Goal: Navigation & Orientation: Find specific page/section

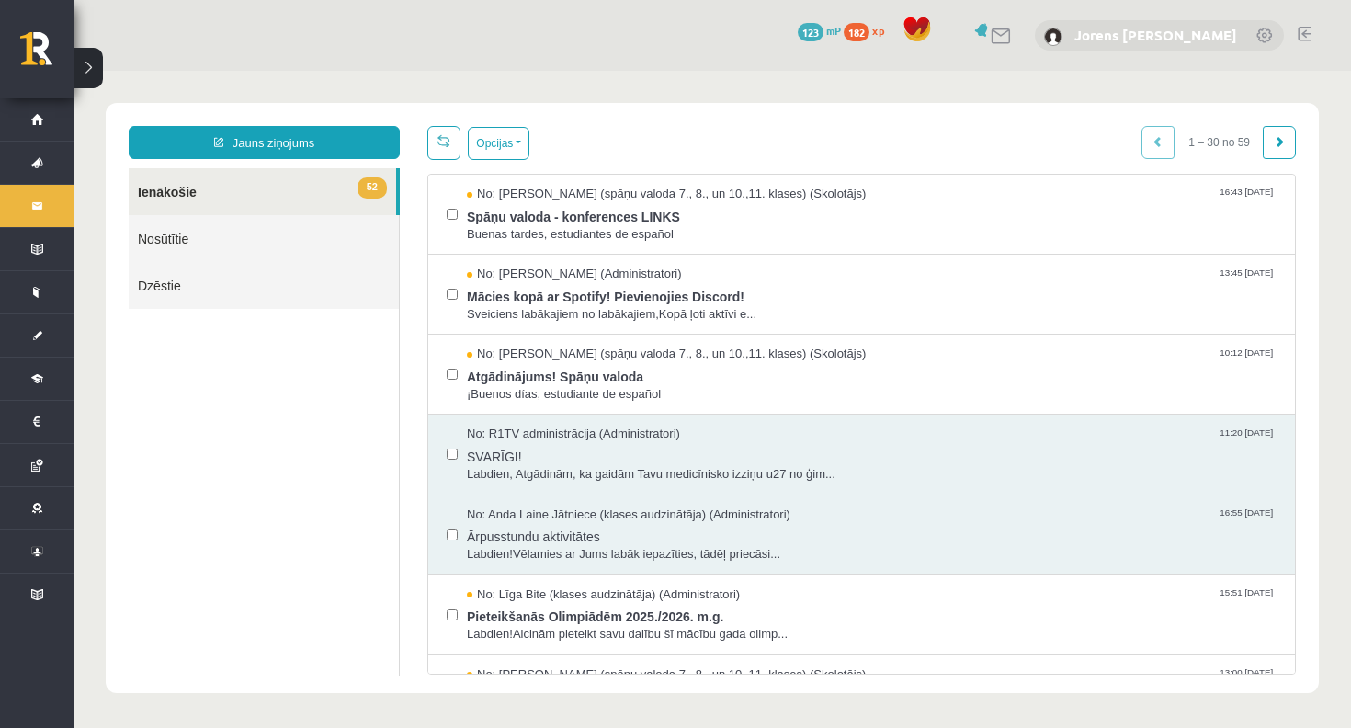
click at [1122, 28] on link "Jorens Renarts [PERSON_NAME]" at bounding box center [1156, 35] width 163 height 18
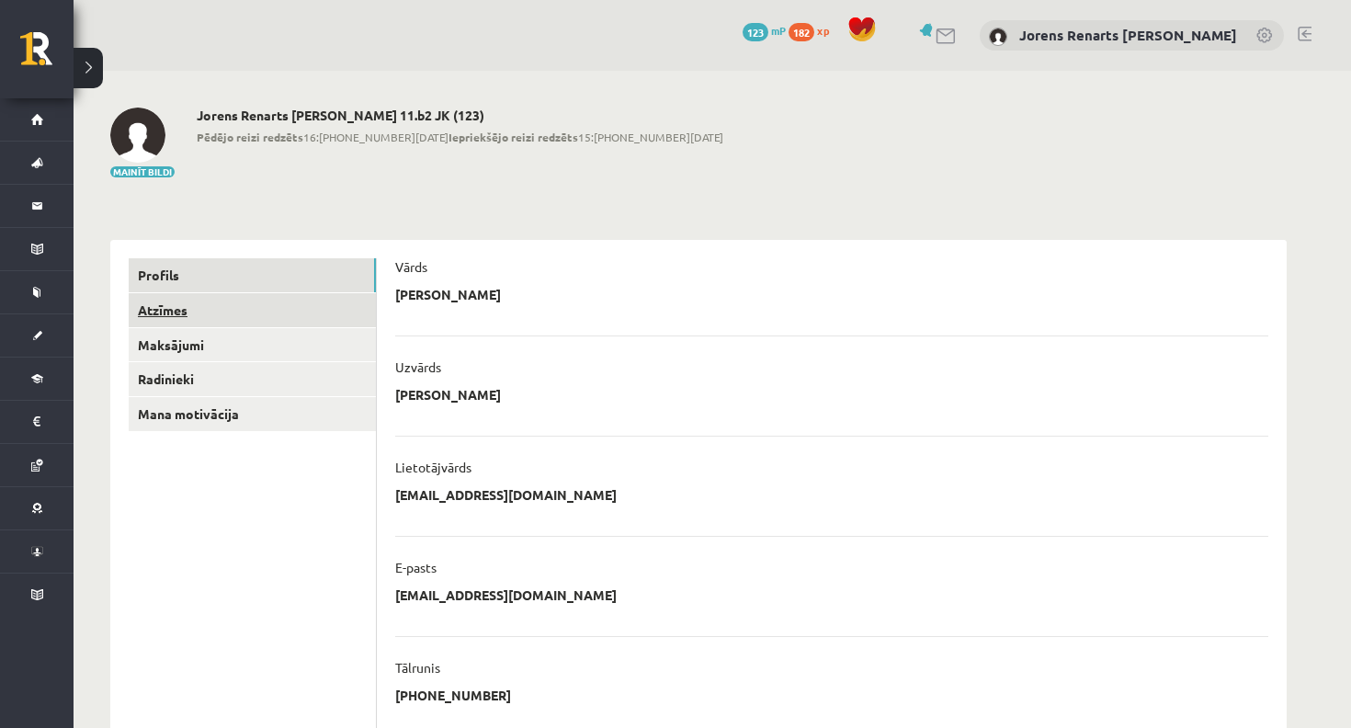
click at [150, 310] on link "Atzīmes" at bounding box center [252, 310] width 247 height 34
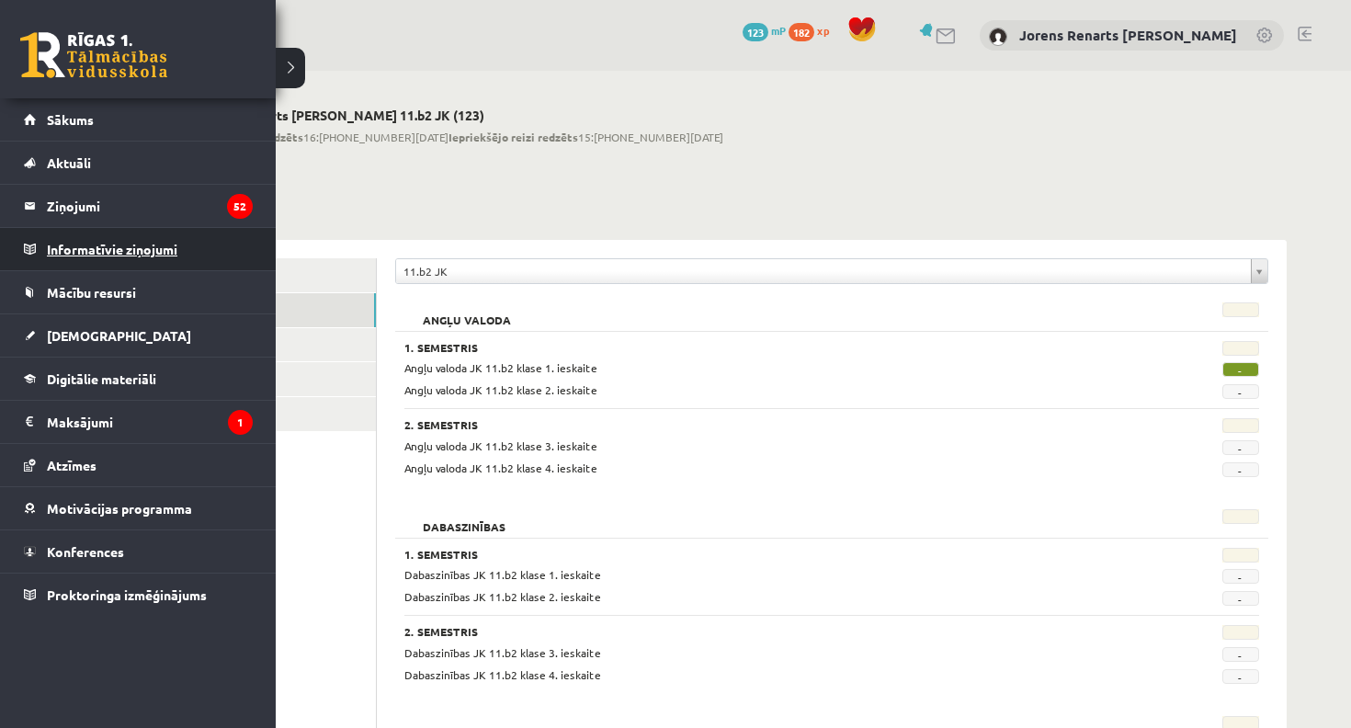
click at [106, 251] on legend "Informatīvie ziņojumi 0" at bounding box center [150, 249] width 206 height 42
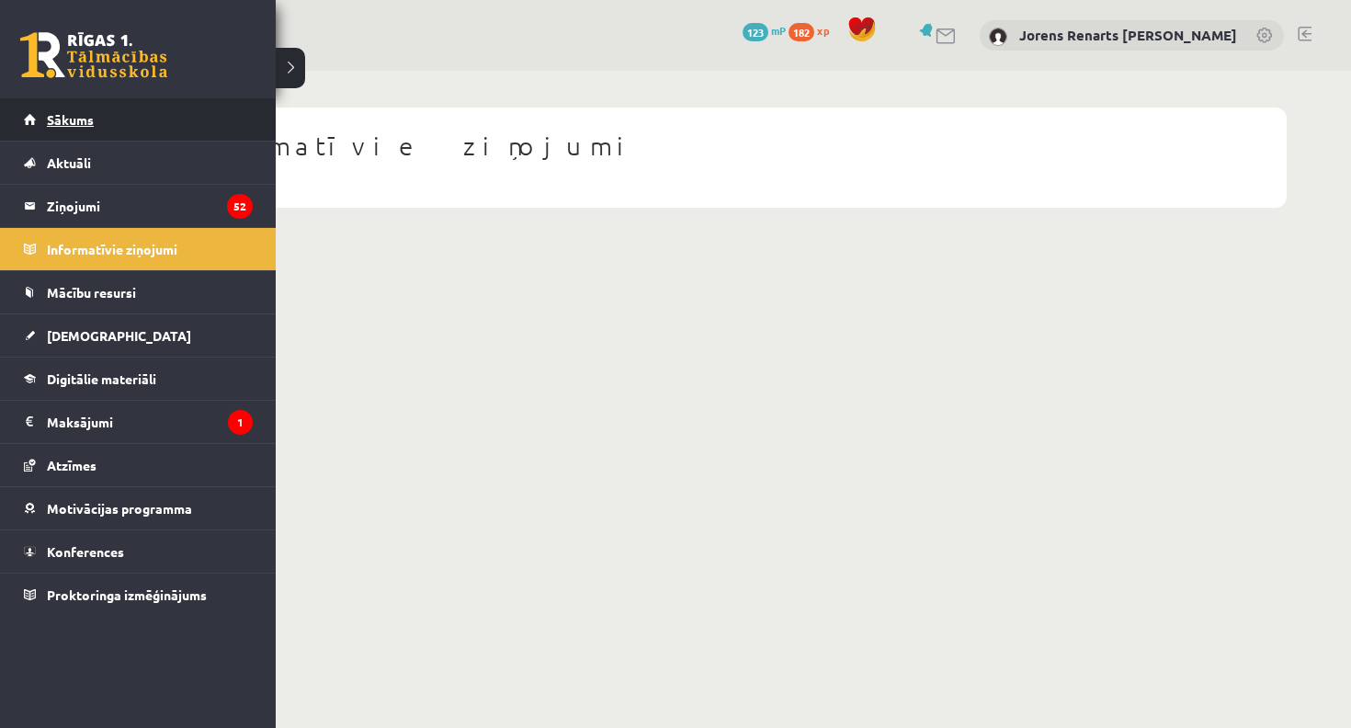
click at [85, 123] on span "Sākums" at bounding box center [70, 119] width 47 height 17
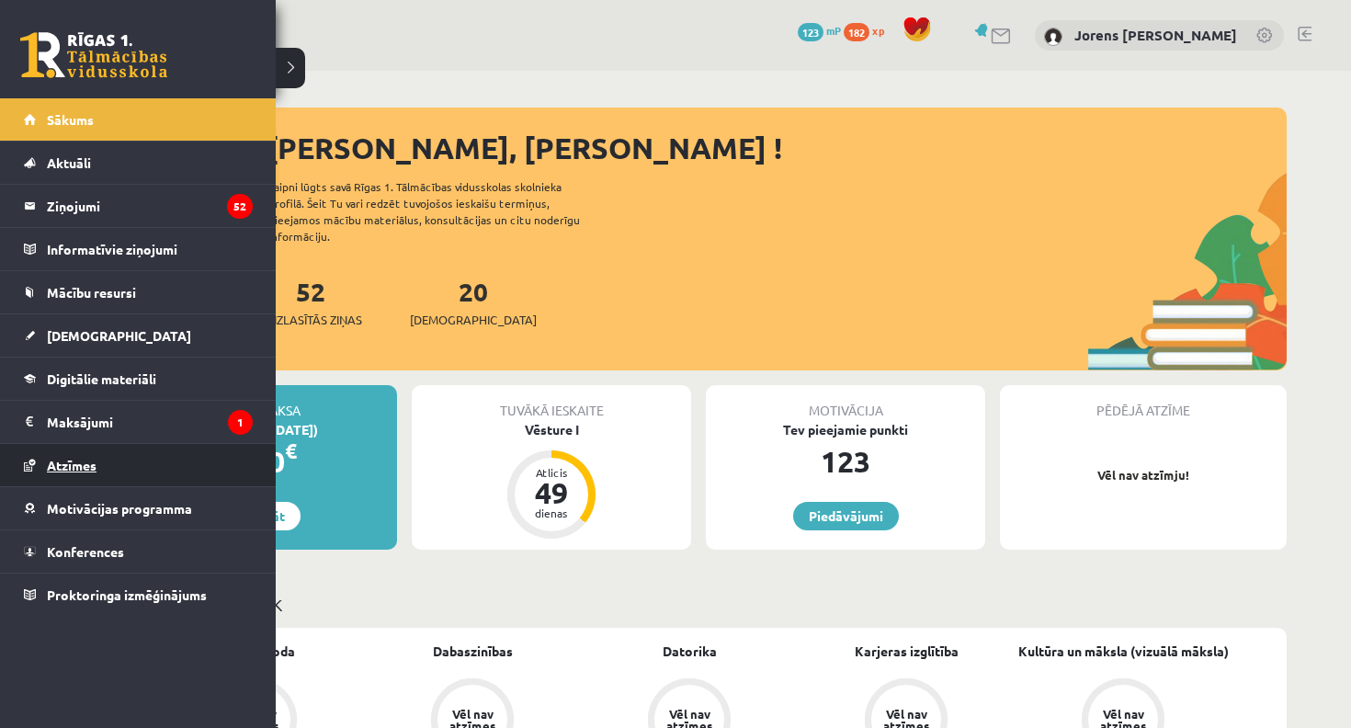
click at [83, 468] on span "Atzīmes" at bounding box center [72, 465] width 50 height 17
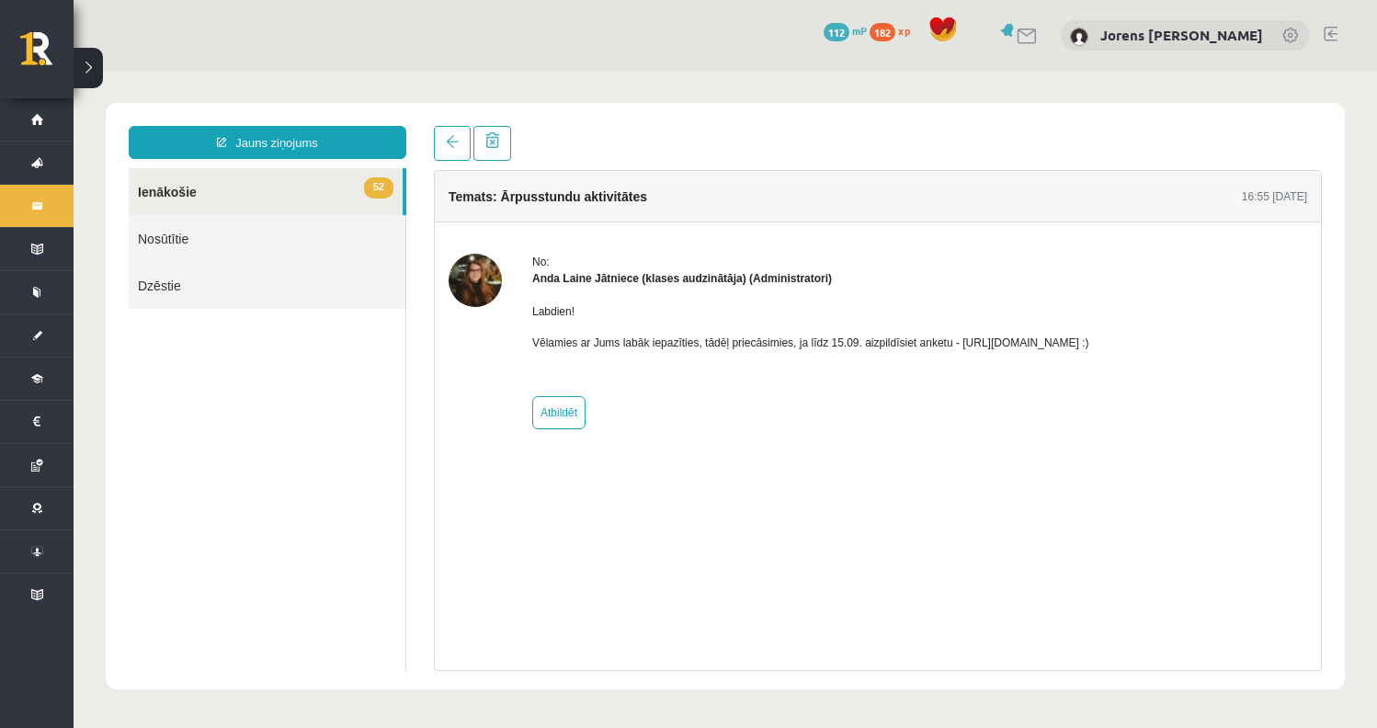
click at [177, 195] on link "52 Ienākošie" at bounding box center [266, 191] width 274 height 47
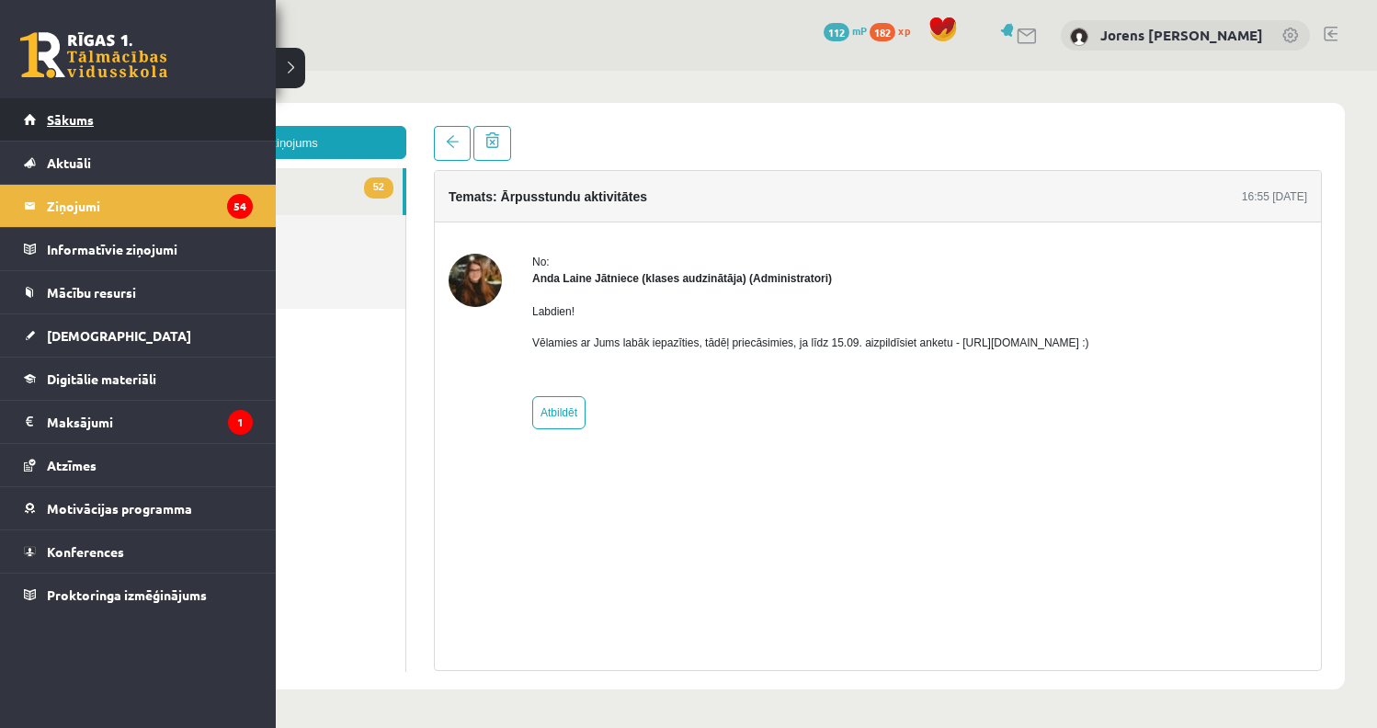
click at [63, 122] on span "Sākums" at bounding box center [70, 119] width 47 height 17
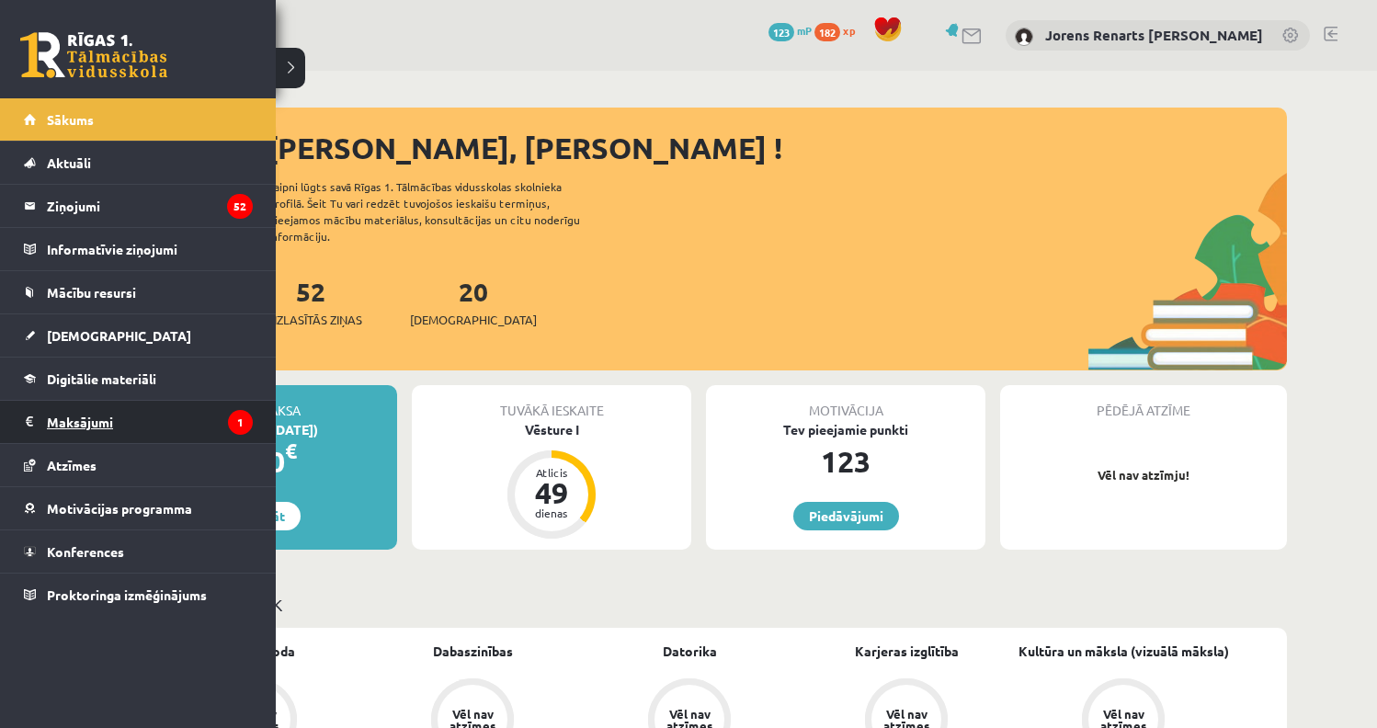
click at [96, 424] on legend "Maksājumi 1" at bounding box center [150, 422] width 206 height 42
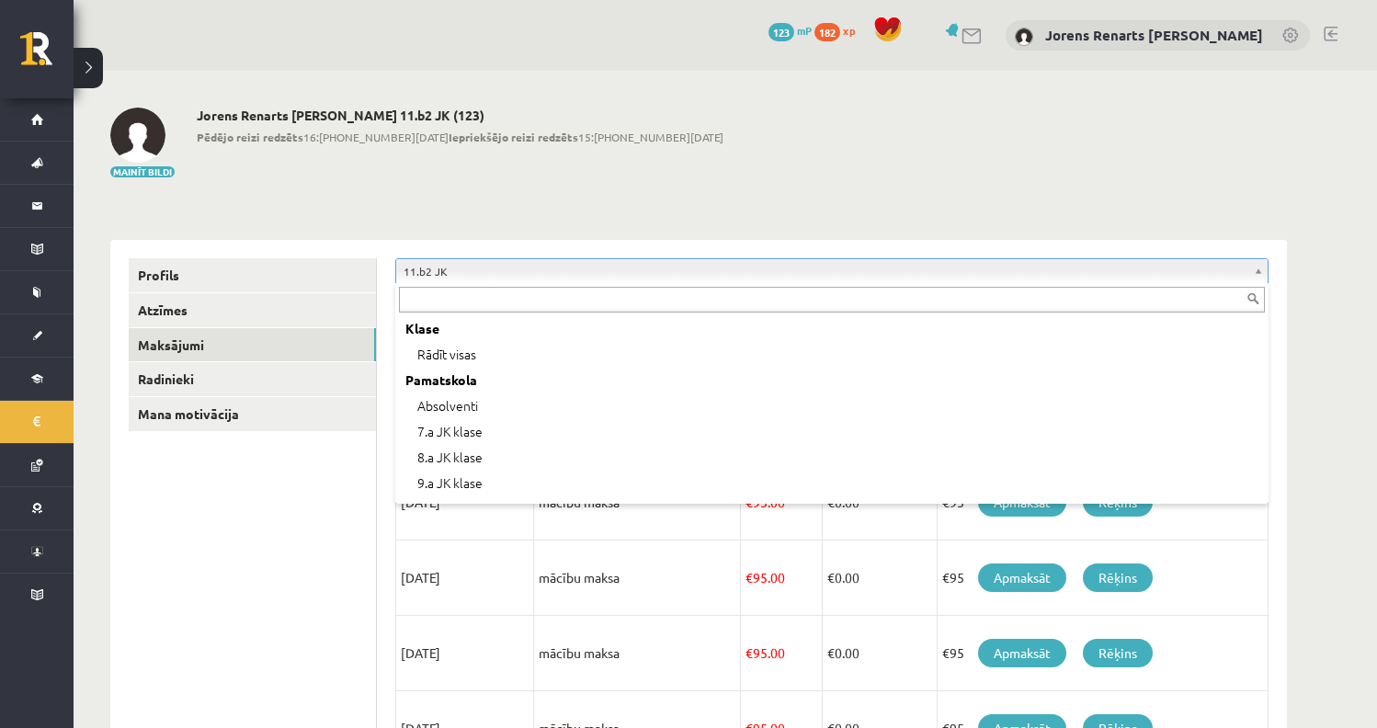
scroll to position [357, 0]
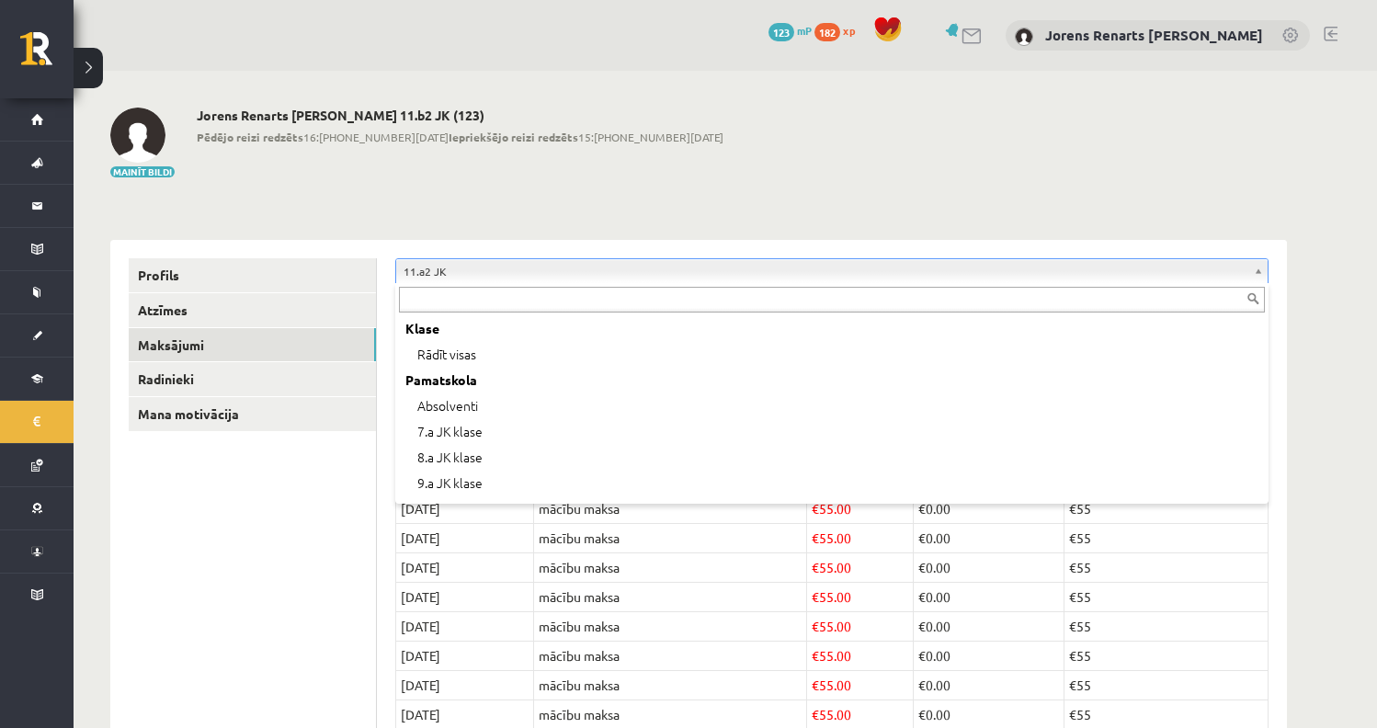
scroll to position [305, 0]
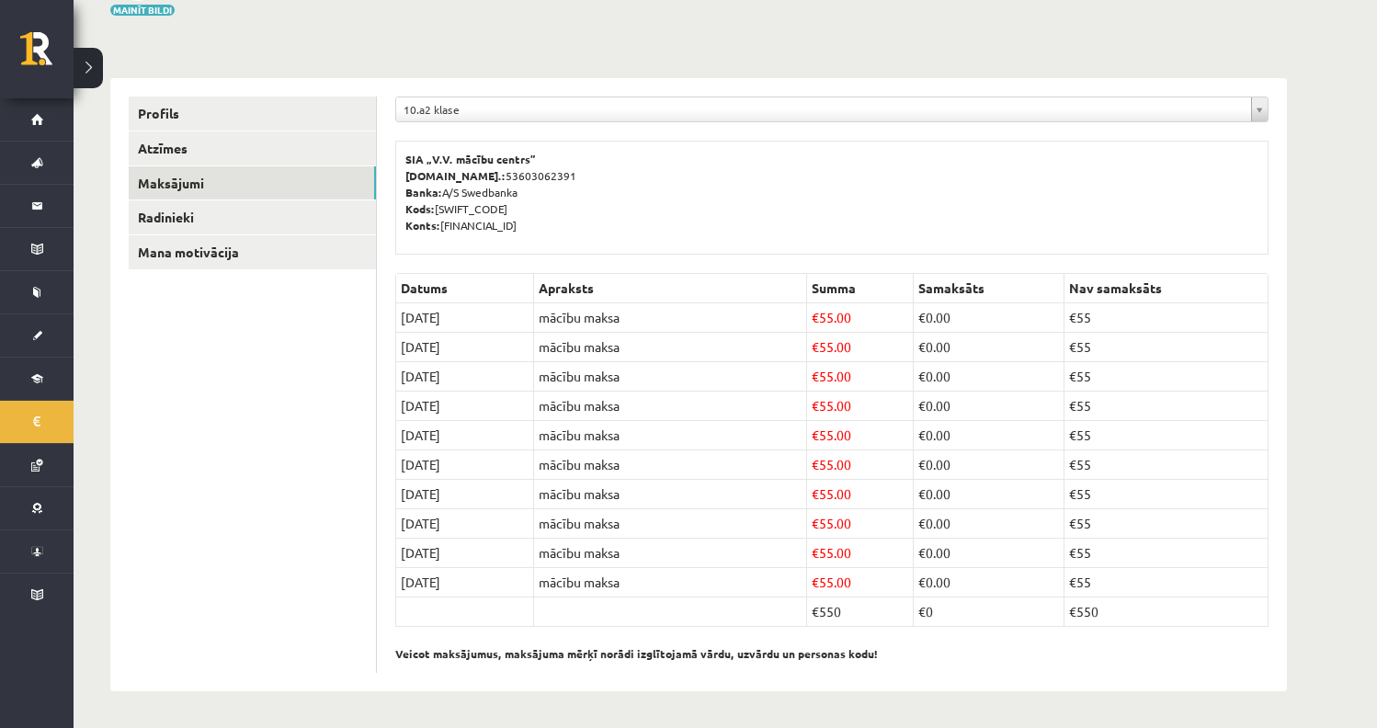
scroll to position [162, 0]
click at [185, 218] on link "Radinieki" at bounding box center [252, 217] width 247 height 34
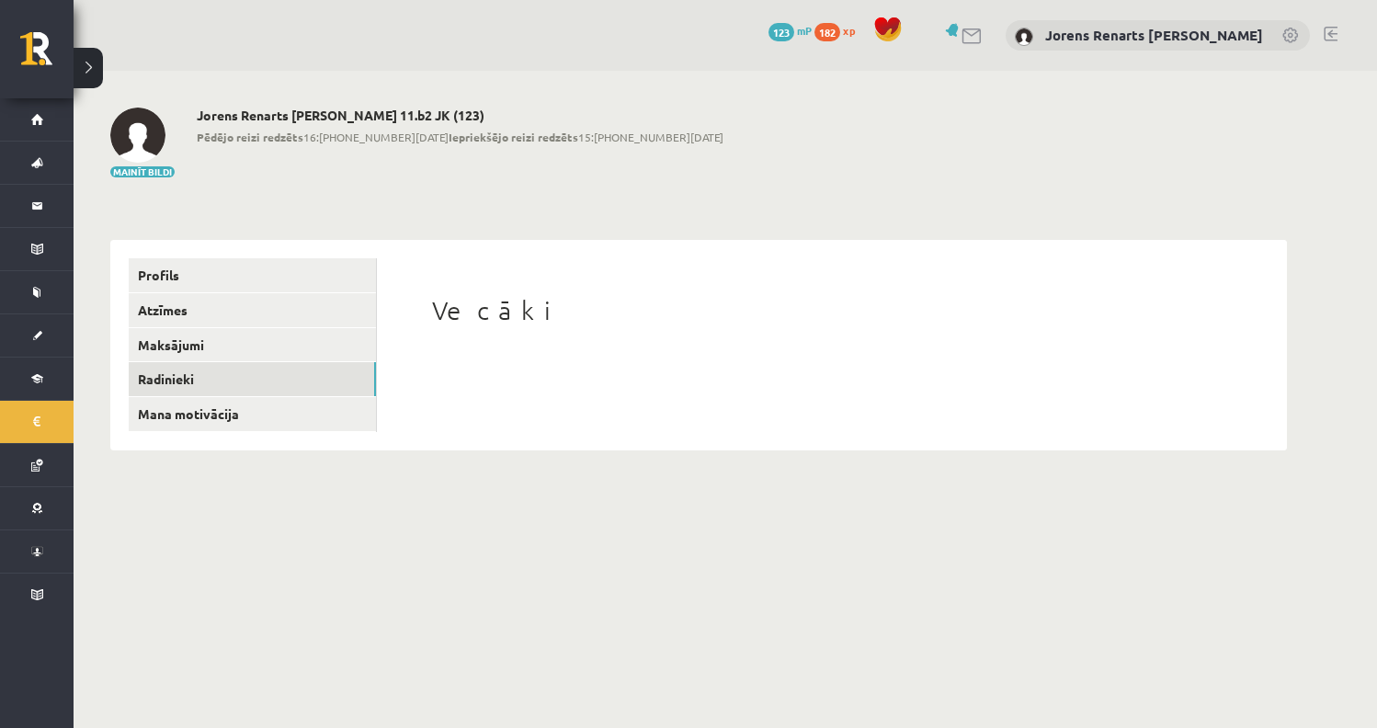
click at [476, 315] on h1 "Vecāki" at bounding box center [832, 310] width 800 height 31
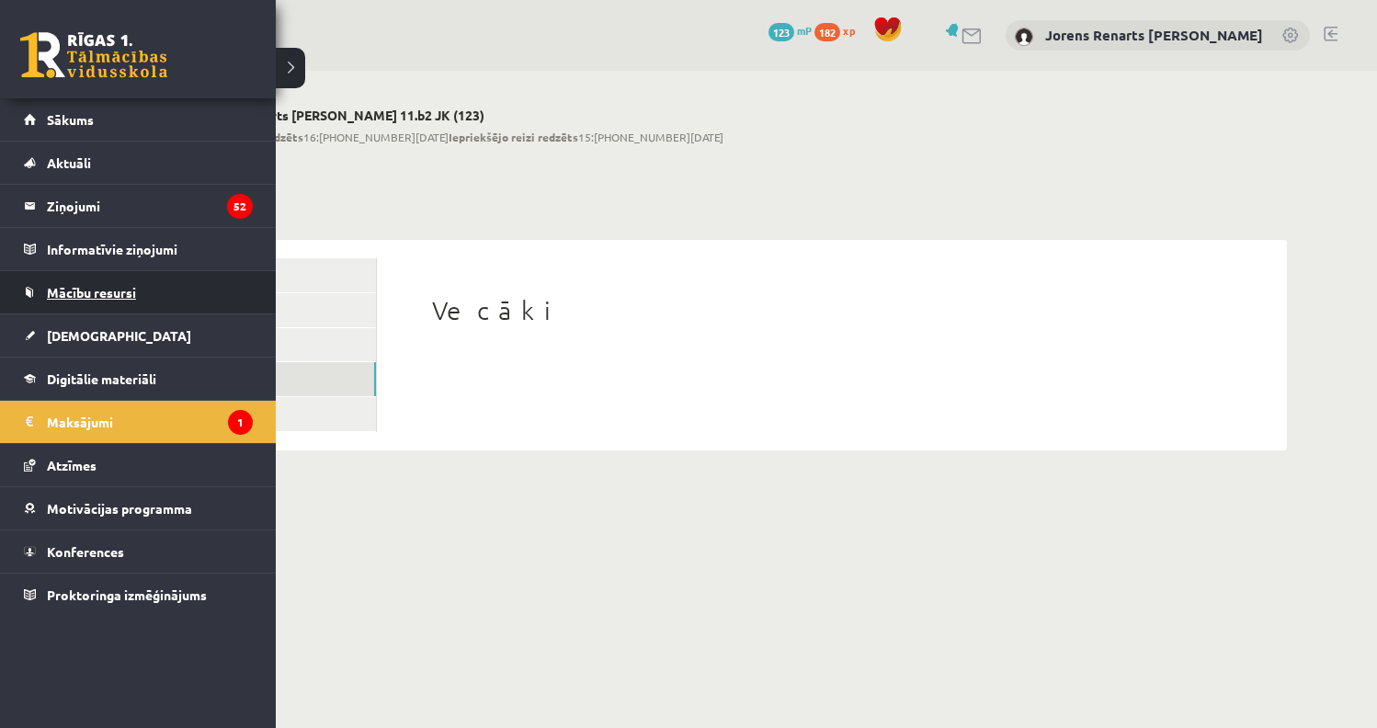
click at [90, 295] on span "Mācību resursi" at bounding box center [91, 292] width 89 height 17
